Goal: Information Seeking & Learning: Learn about a topic

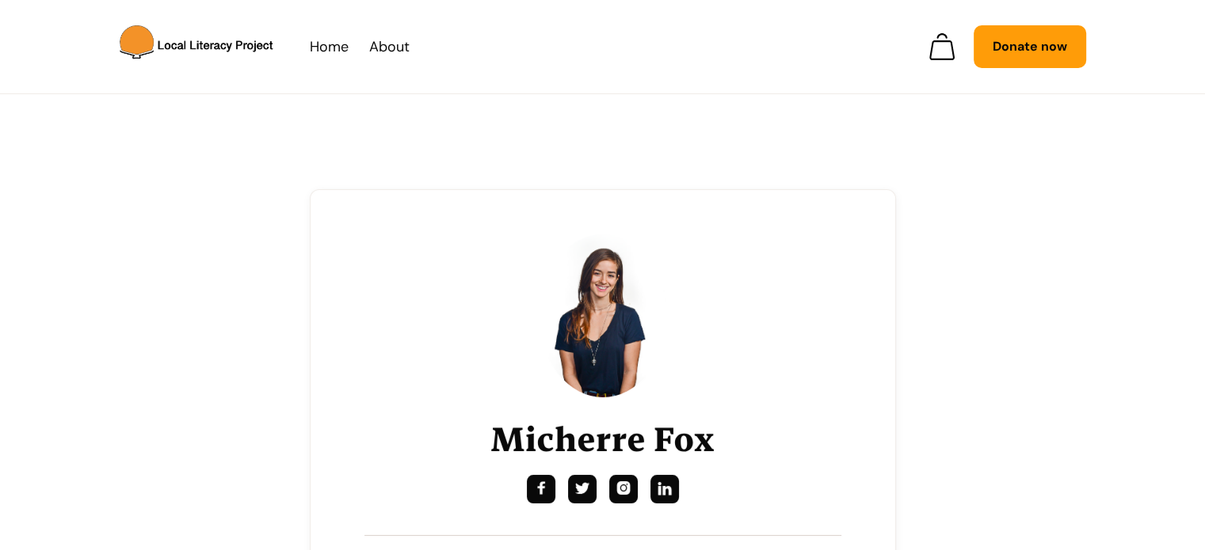
click at [613, 321] on img at bounding box center [602, 315] width 127 height 163
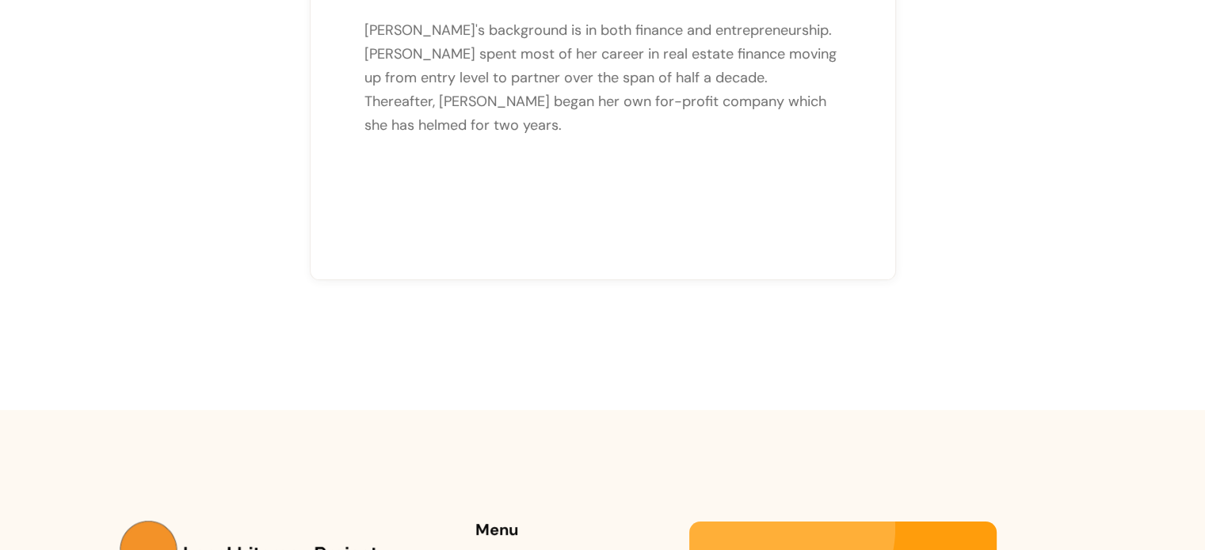
scroll to position [724, 0]
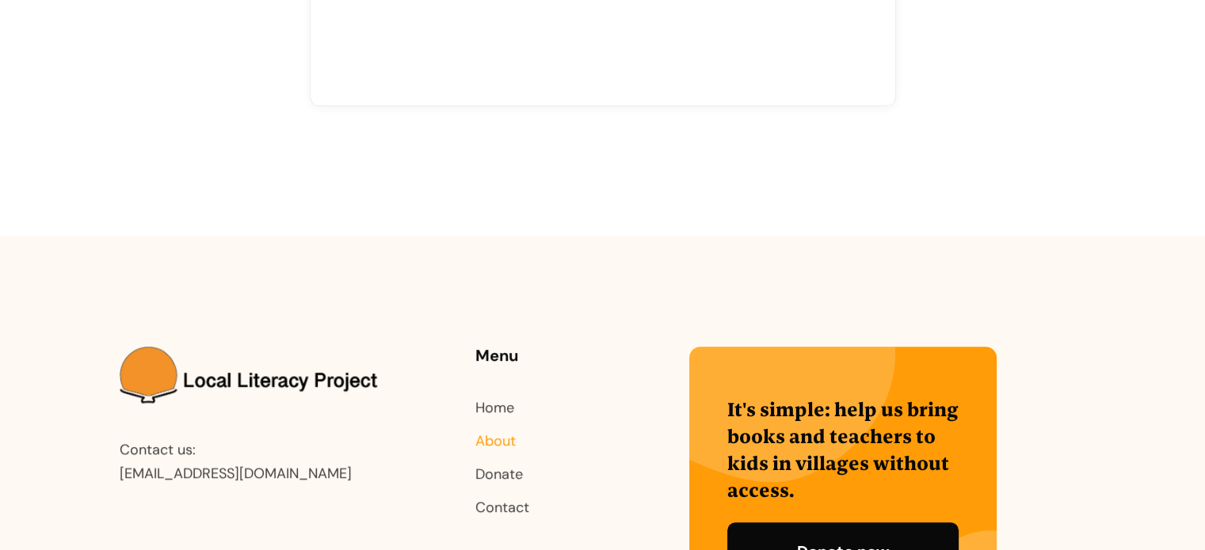
click at [504, 445] on link "About" at bounding box center [495, 441] width 40 height 19
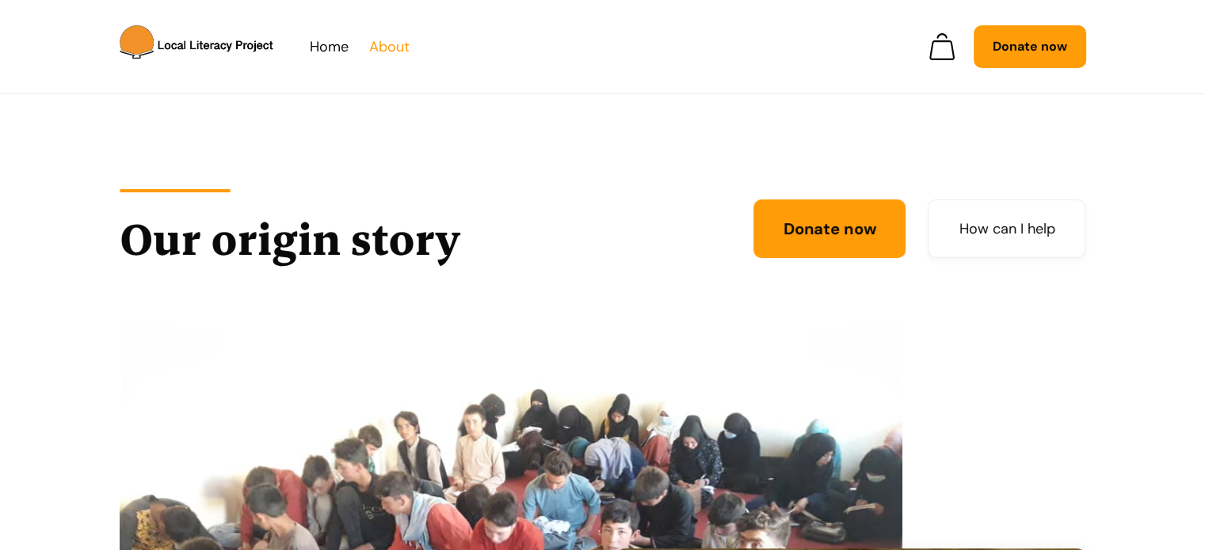
click at [376, 48] on link "About" at bounding box center [389, 47] width 40 height 24
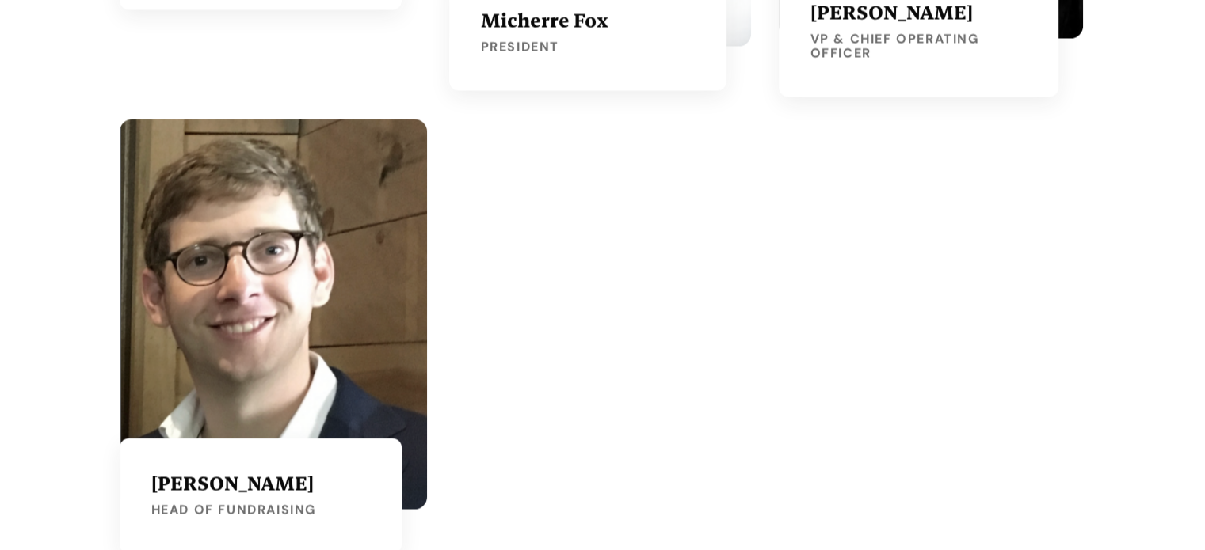
scroll to position [3168, 0]
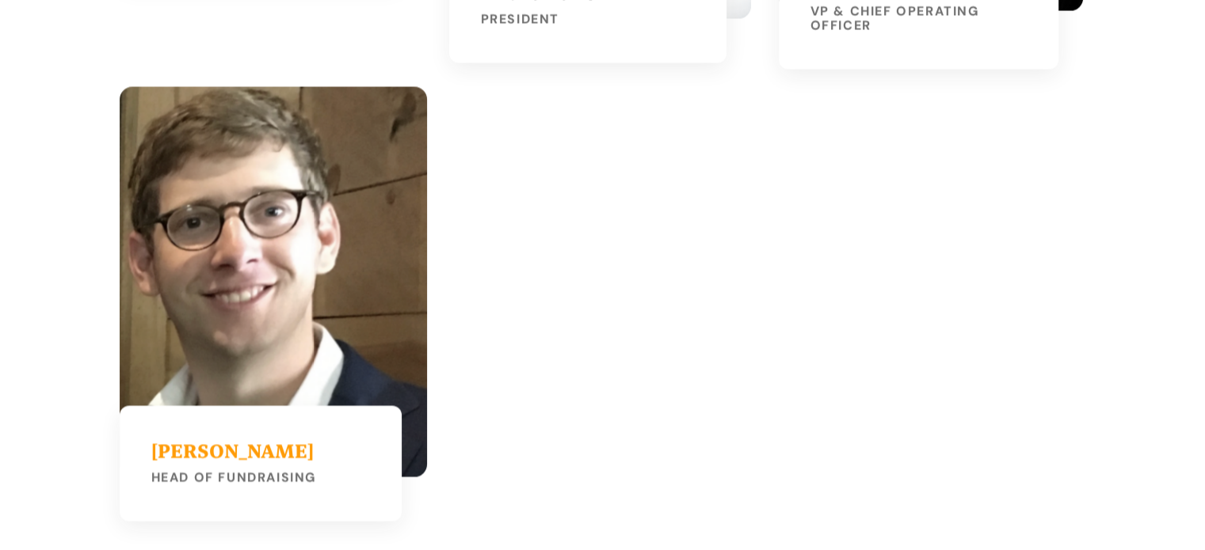
drag, startPoint x: 182, startPoint y: 427, endPoint x: 196, endPoint y: 438, distance: 17.4
click at [196, 438] on h3 "[PERSON_NAME]" at bounding box center [260, 451] width 219 height 27
